Goal: Task Accomplishment & Management: Complete application form

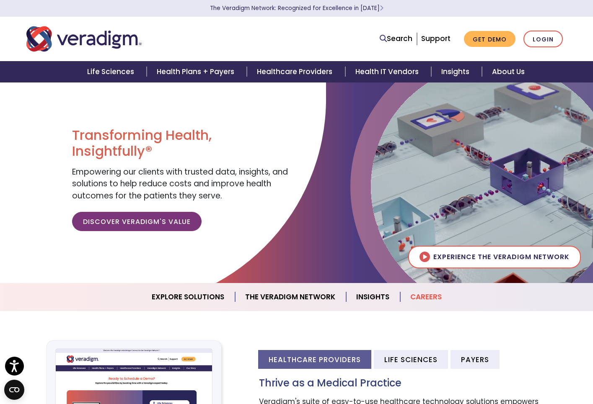
click at [430, 300] on link "Careers" at bounding box center [426, 297] width 52 height 21
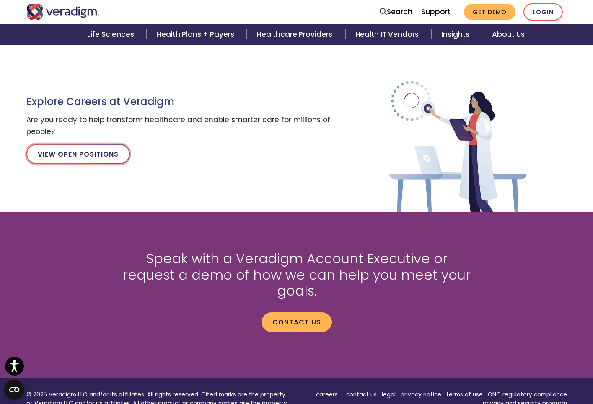
click at [99, 160] on link "View Open Positions" at bounding box center [77, 154] width 103 height 20
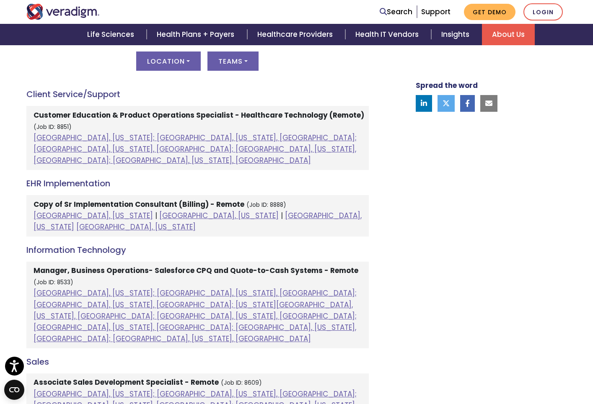
scroll to position [453, 0]
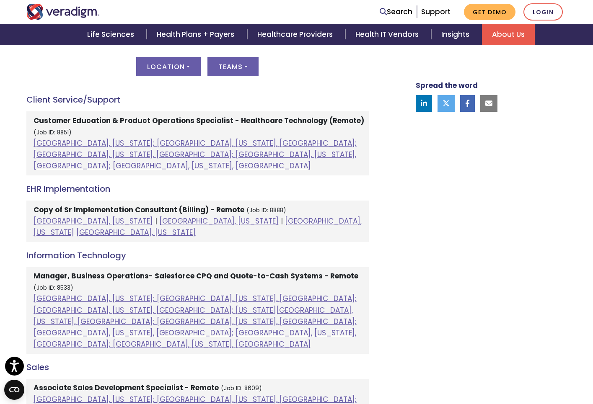
click at [136, 205] on strong "Copy of Sr Implementation Consultant (Billing) - Remote" at bounding box center [139, 210] width 211 height 10
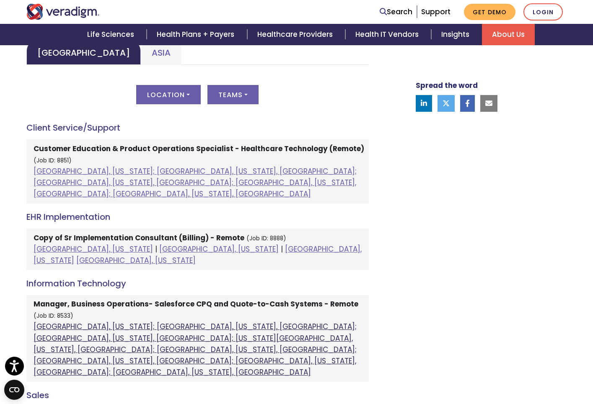
scroll to position [413, 0]
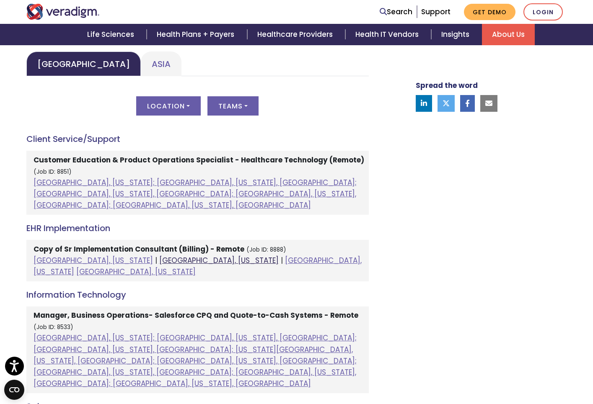
click at [159, 256] on link "Chicago, Illinois" at bounding box center [218, 261] width 119 height 10
